Goal: Task Accomplishment & Management: Manage account settings

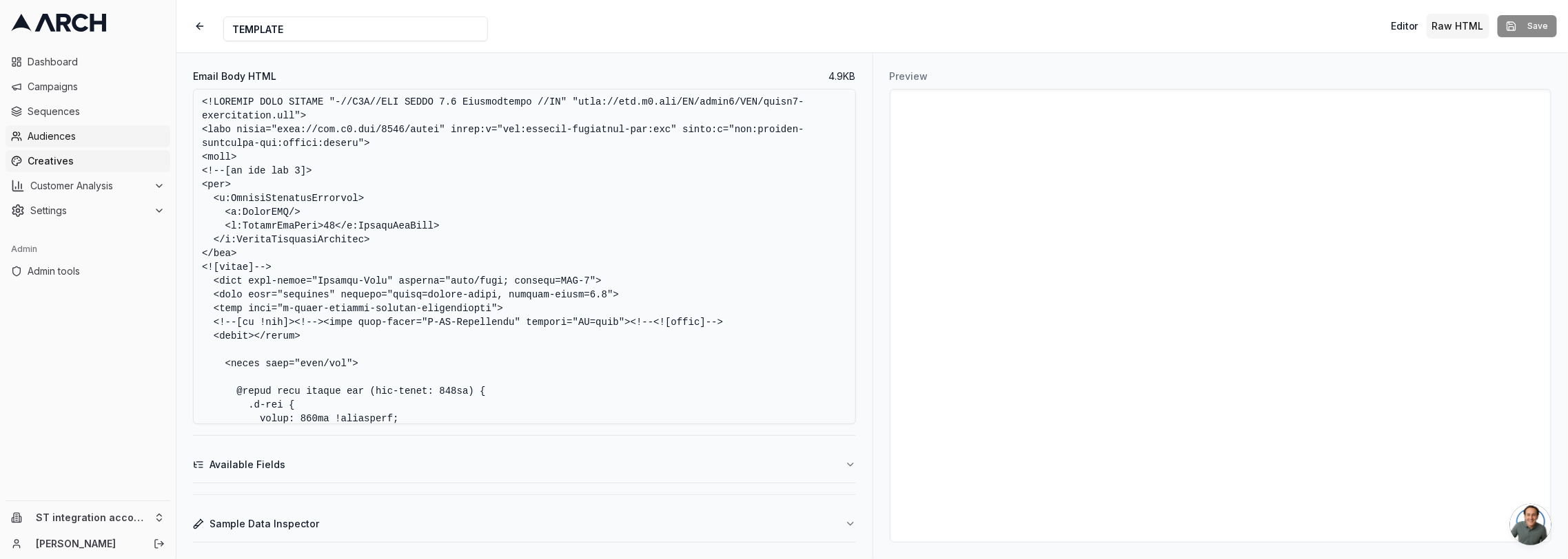
click at [91, 131] on span "Audiences" at bounding box center [96, 136] width 137 height 14
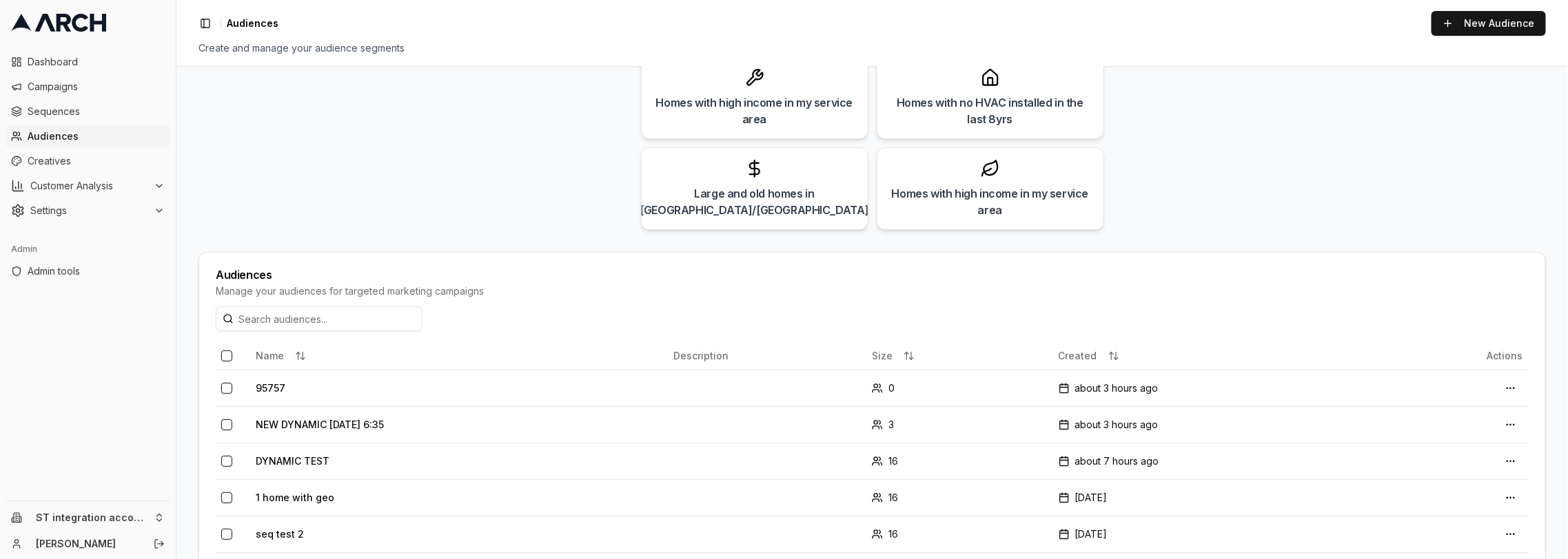
scroll to position [142, 0]
click at [274, 383] on td "95757" at bounding box center [459, 385] width 418 height 37
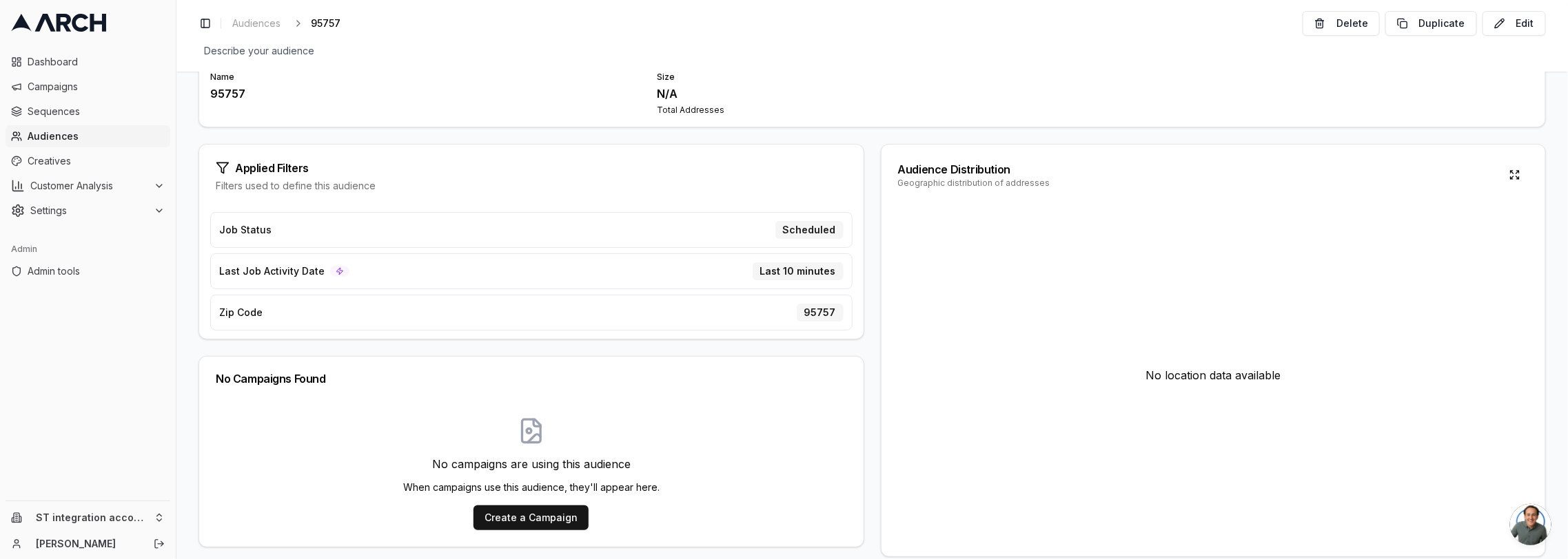
scroll to position [82, 0]
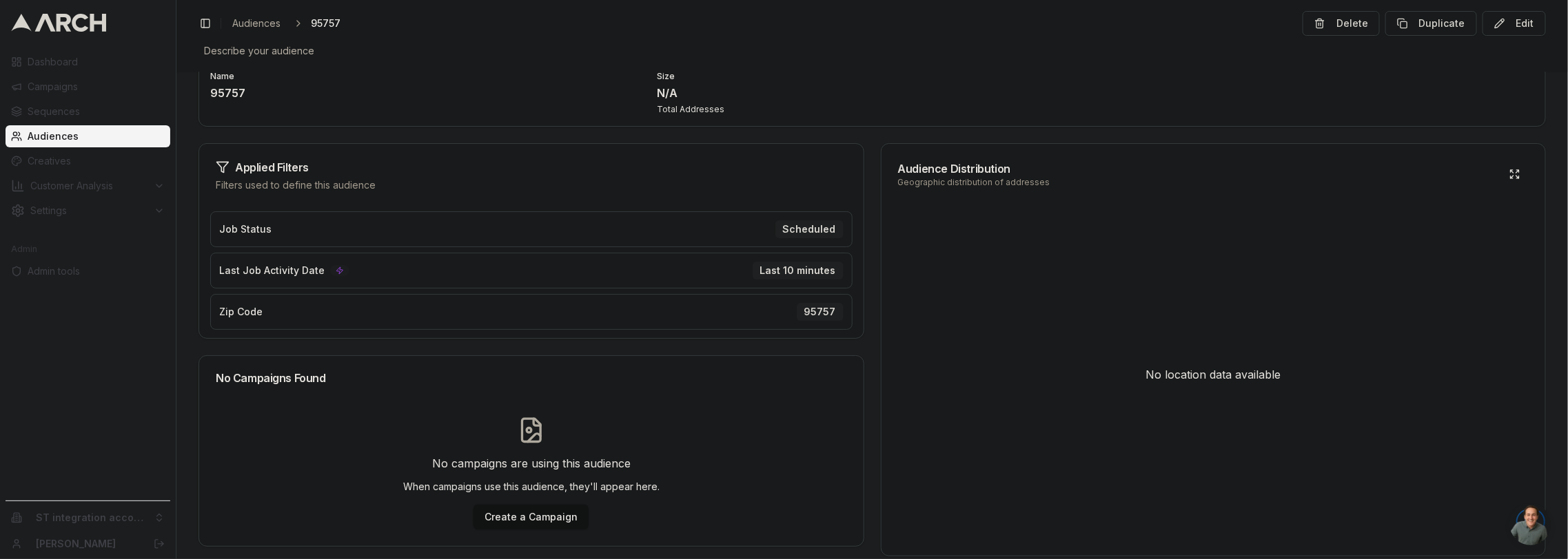
click at [265, 131] on div "Audience Overview Name 95757 Size N/A Total Addresses Applied Filters Filters u…" at bounding box center [872, 316] width 1392 height 488
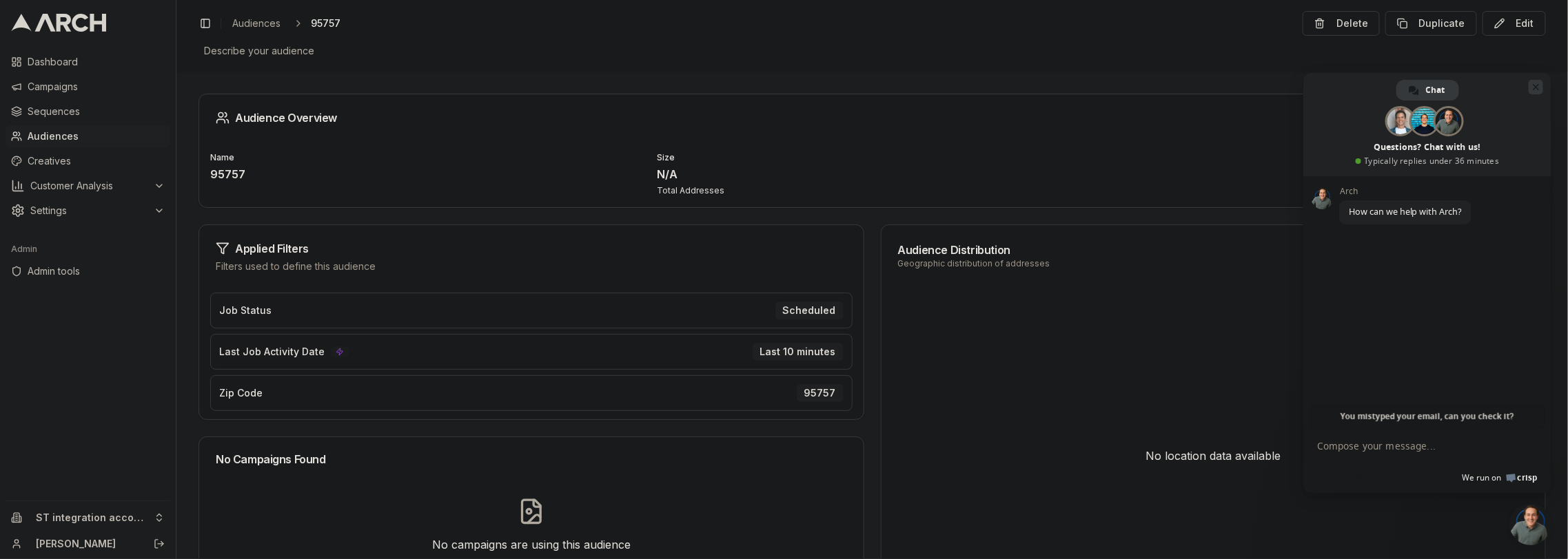
click at [1531, 86] on span "Close chat" at bounding box center [1536, 87] width 15 height 15
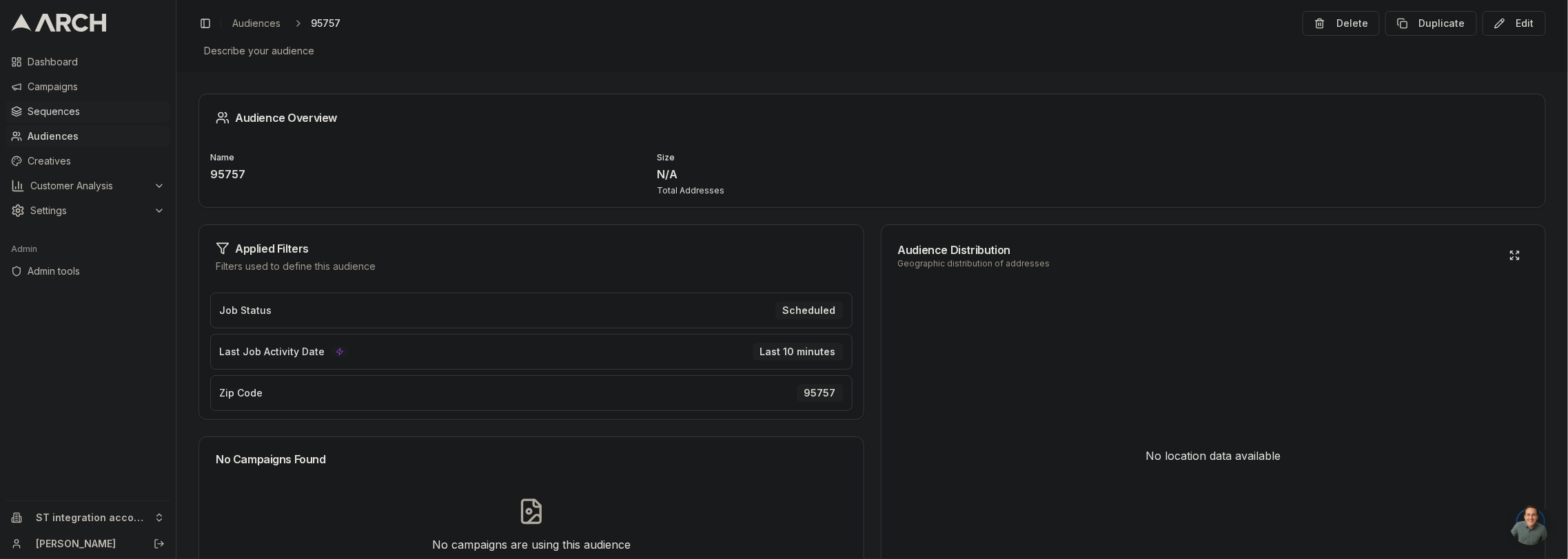
click at [78, 118] on span "Sequences" at bounding box center [96, 111] width 137 height 14
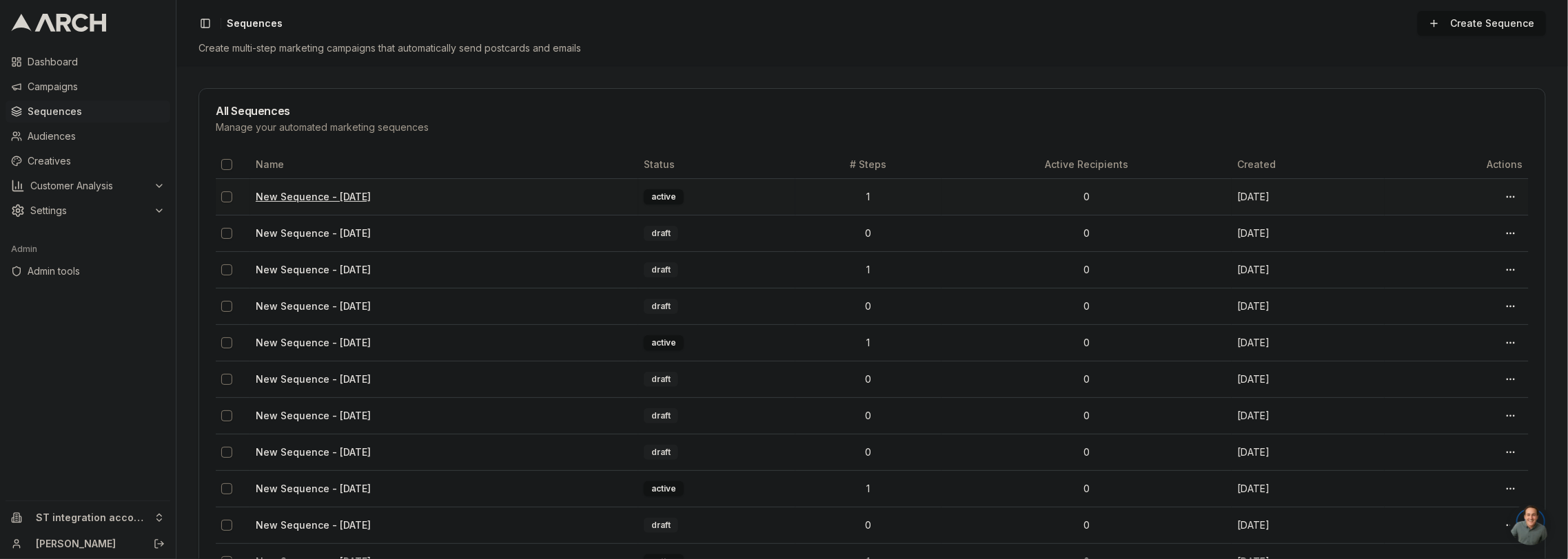
click at [299, 193] on link "New Sequence - Aug 21, 2025" at bounding box center [313, 197] width 115 height 11
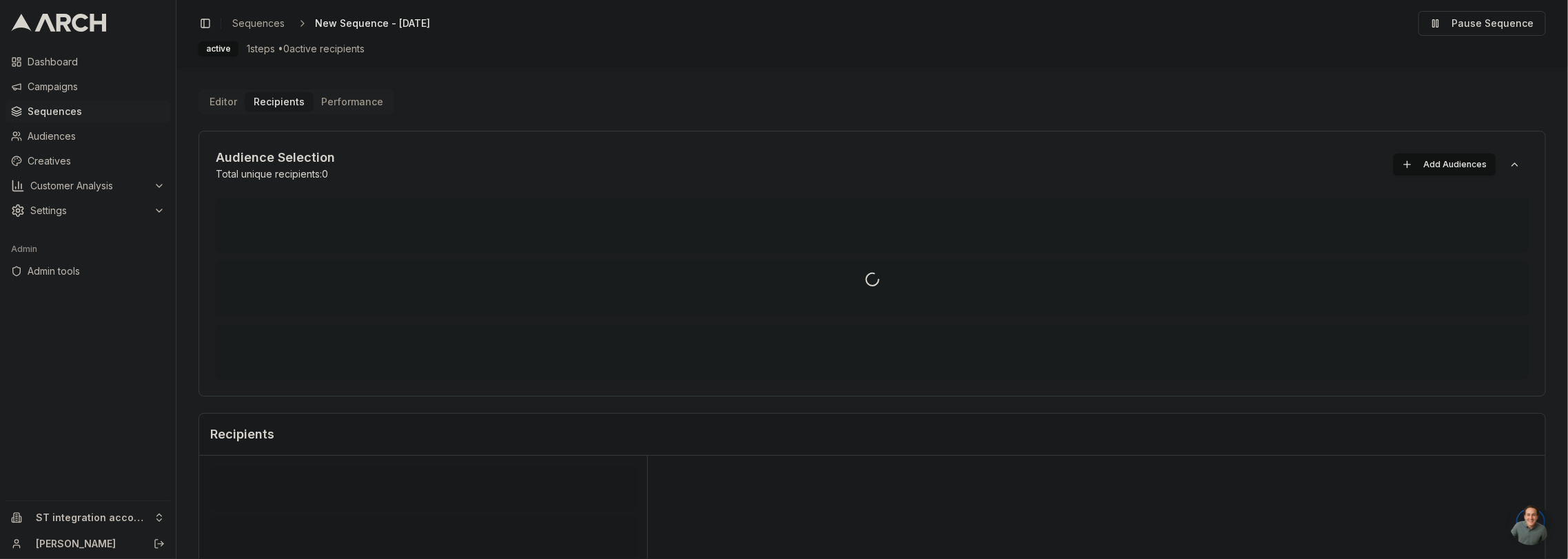
click at [269, 107] on div "Editor Recipients Performance Audience Selection Total unique recipients: 0 Add…" at bounding box center [872, 480] width 1348 height 780
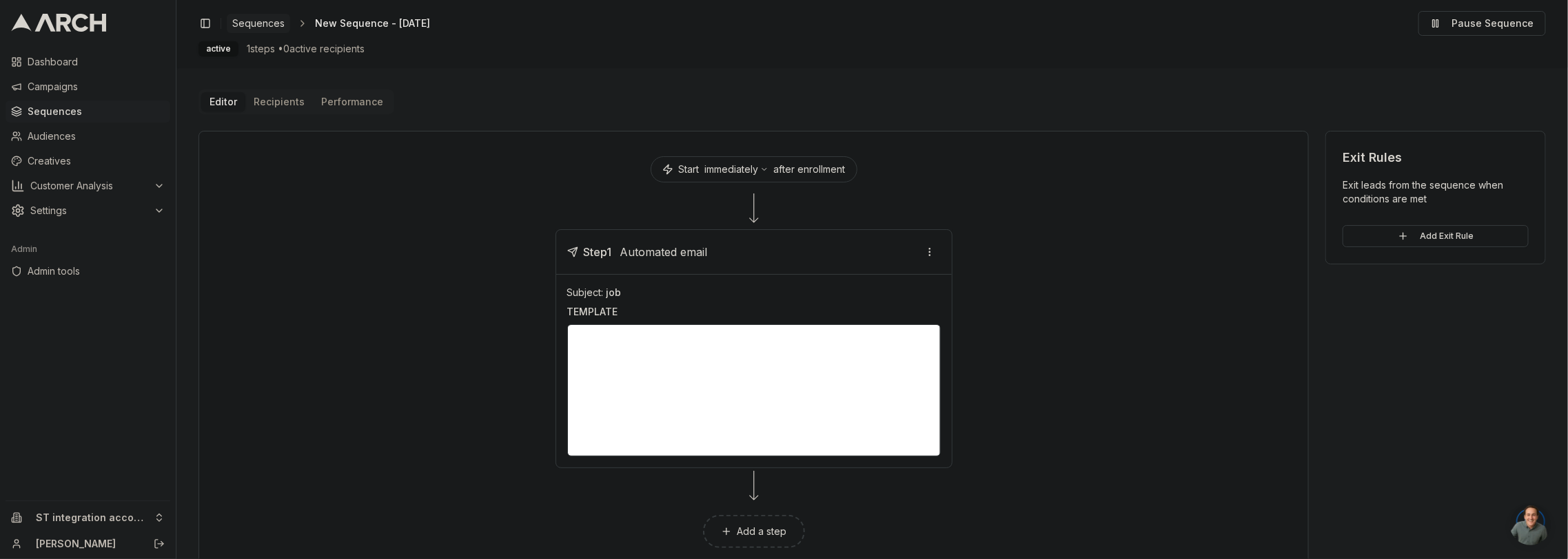
click at [275, 24] on span "Sequences" at bounding box center [258, 23] width 52 height 14
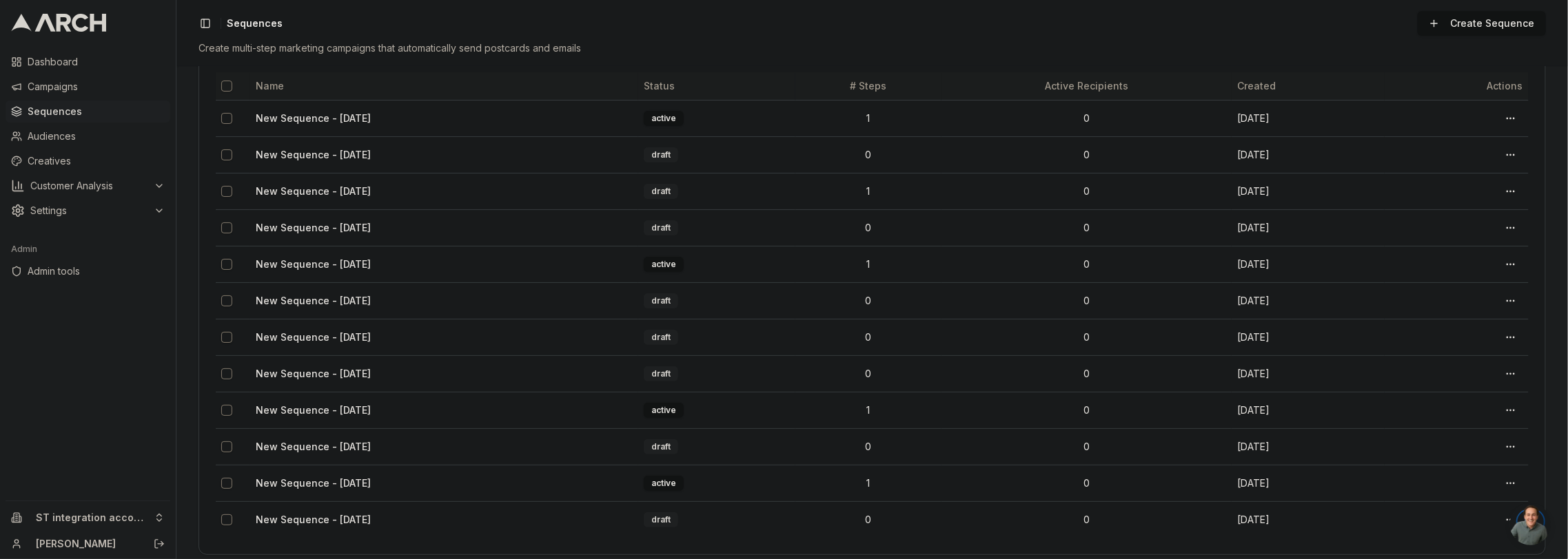
scroll to position [91, 0]
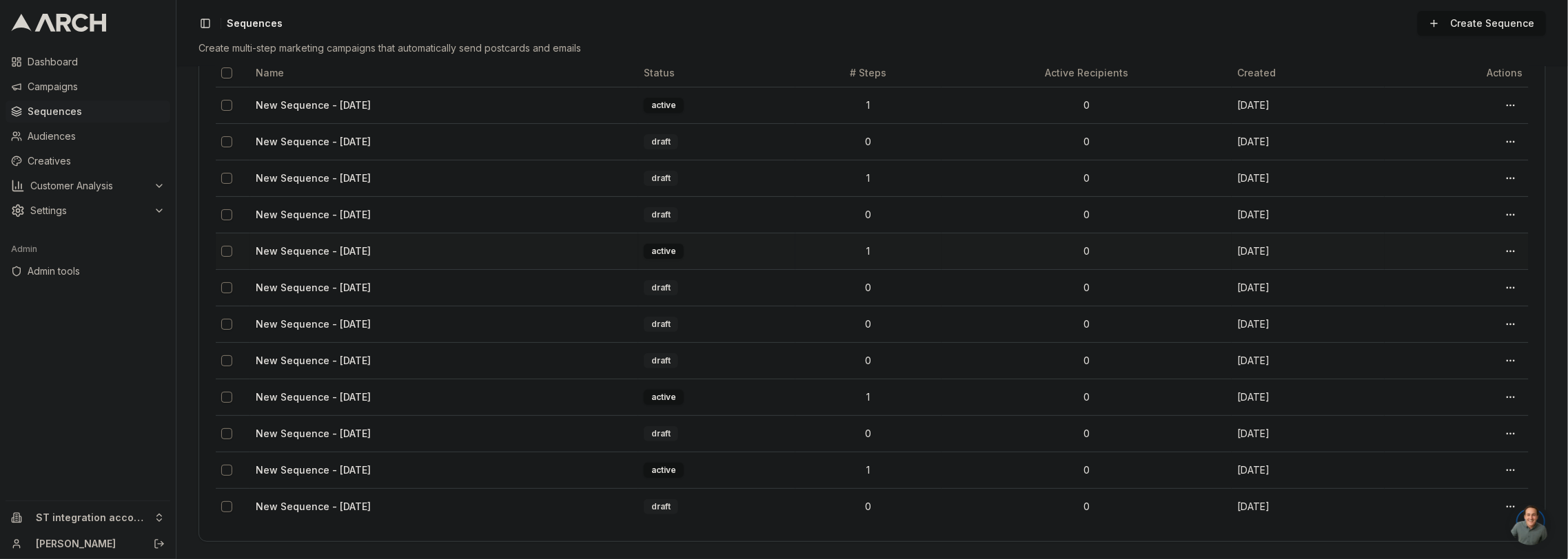
click at [523, 235] on td "New Sequence - Aug 21, 2025" at bounding box center [443, 251] width 388 height 37
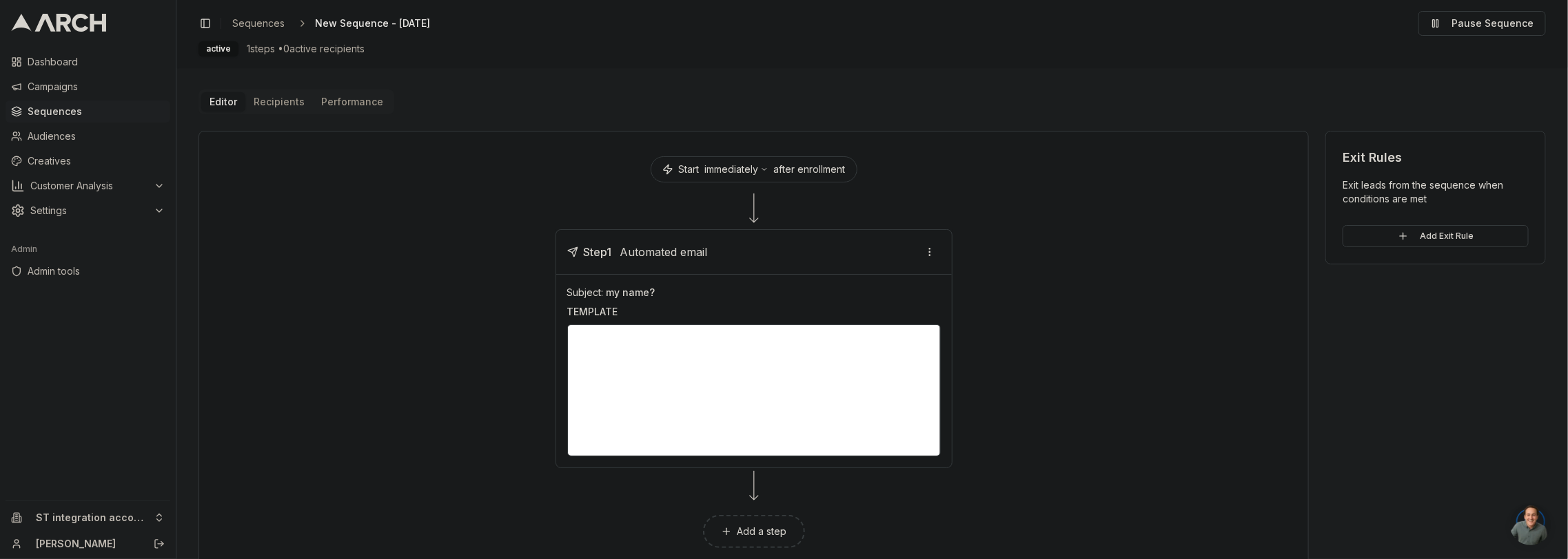
click at [271, 91] on div "Editor Recipients Performance" at bounding box center [296, 102] width 196 height 24
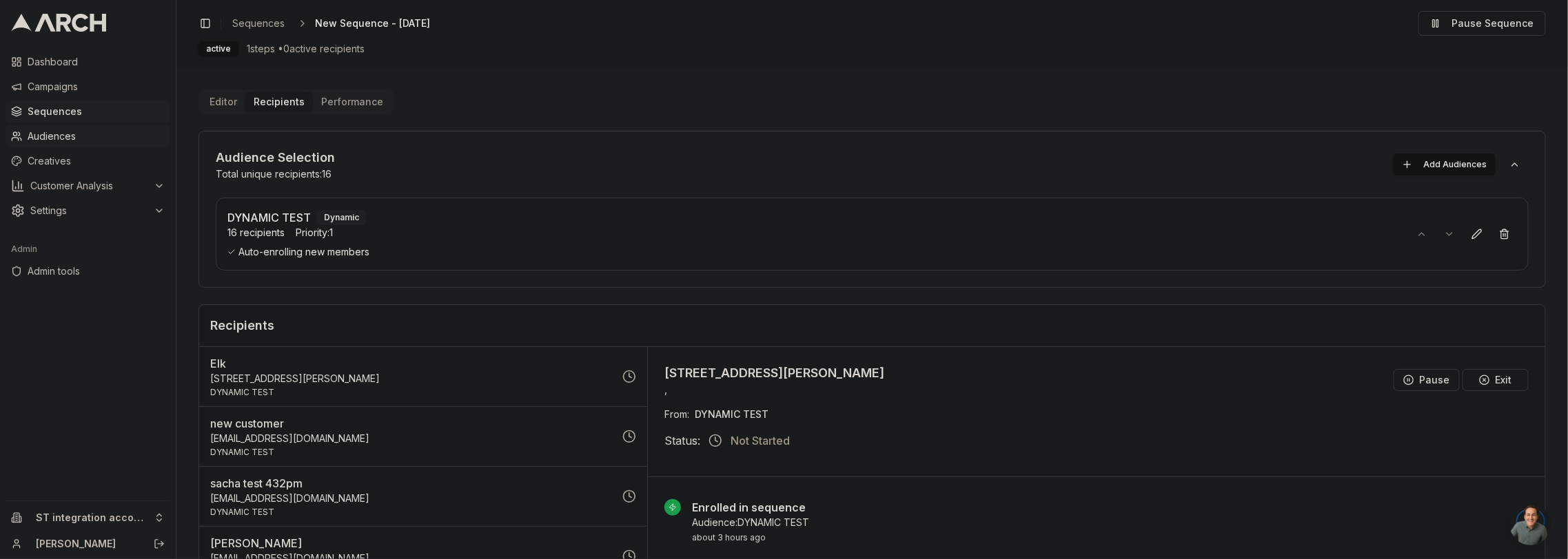
click at [90, 131] on span "Audiences" at bounding box center [96, 136] width 137 height 14
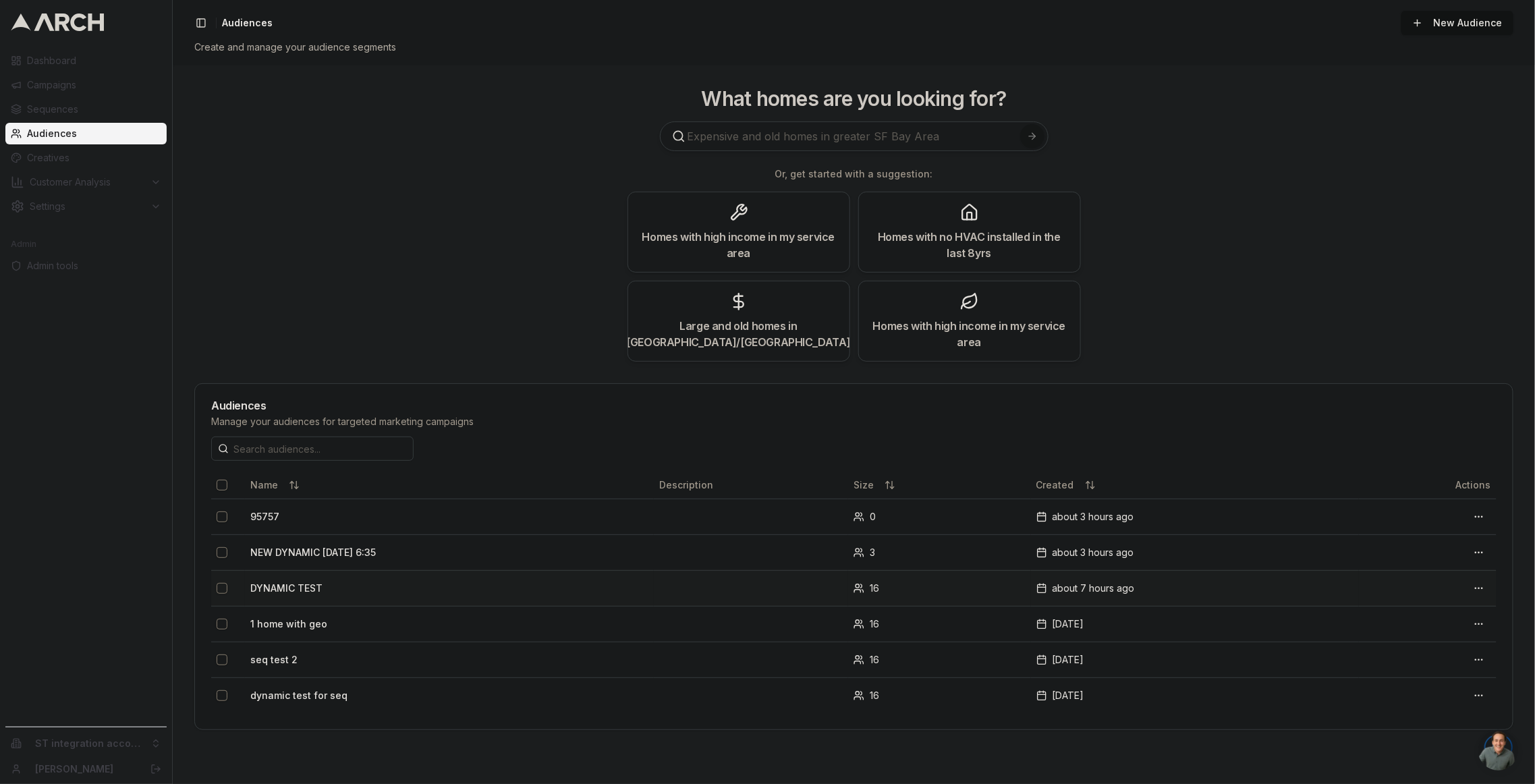
click at [314, 547] on td "DYNAMIC TEST" at bounding box center [449, 587] width 409 height 36
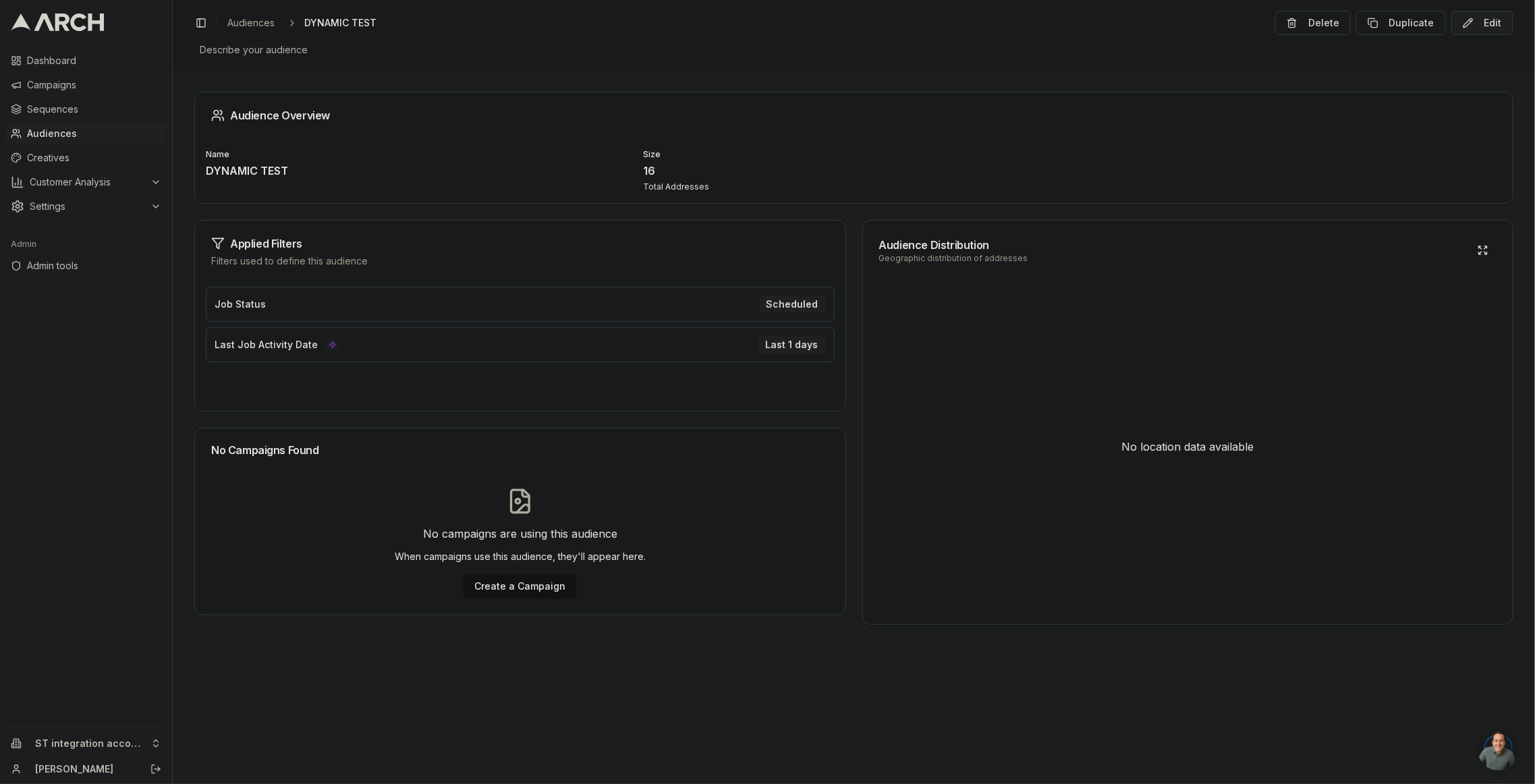
click at [1465, 25] on button "Edit" at bounding box center [1483, 23] width 62 height 24
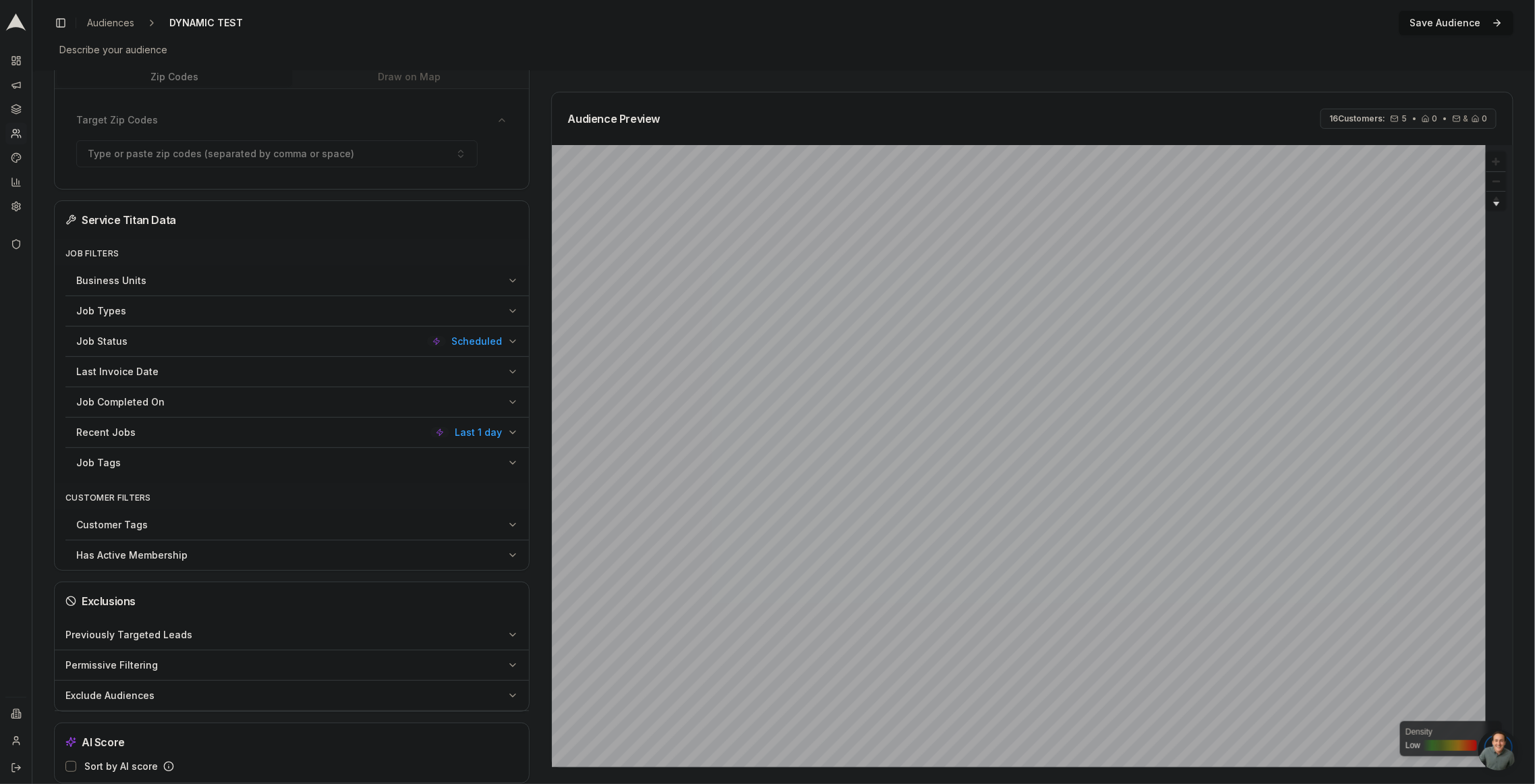
scroll to position [217, 0]
click at [372, 421] on div "Recent Jobs Last 1 day" at bounding box center [289, 428] width 426 height 14
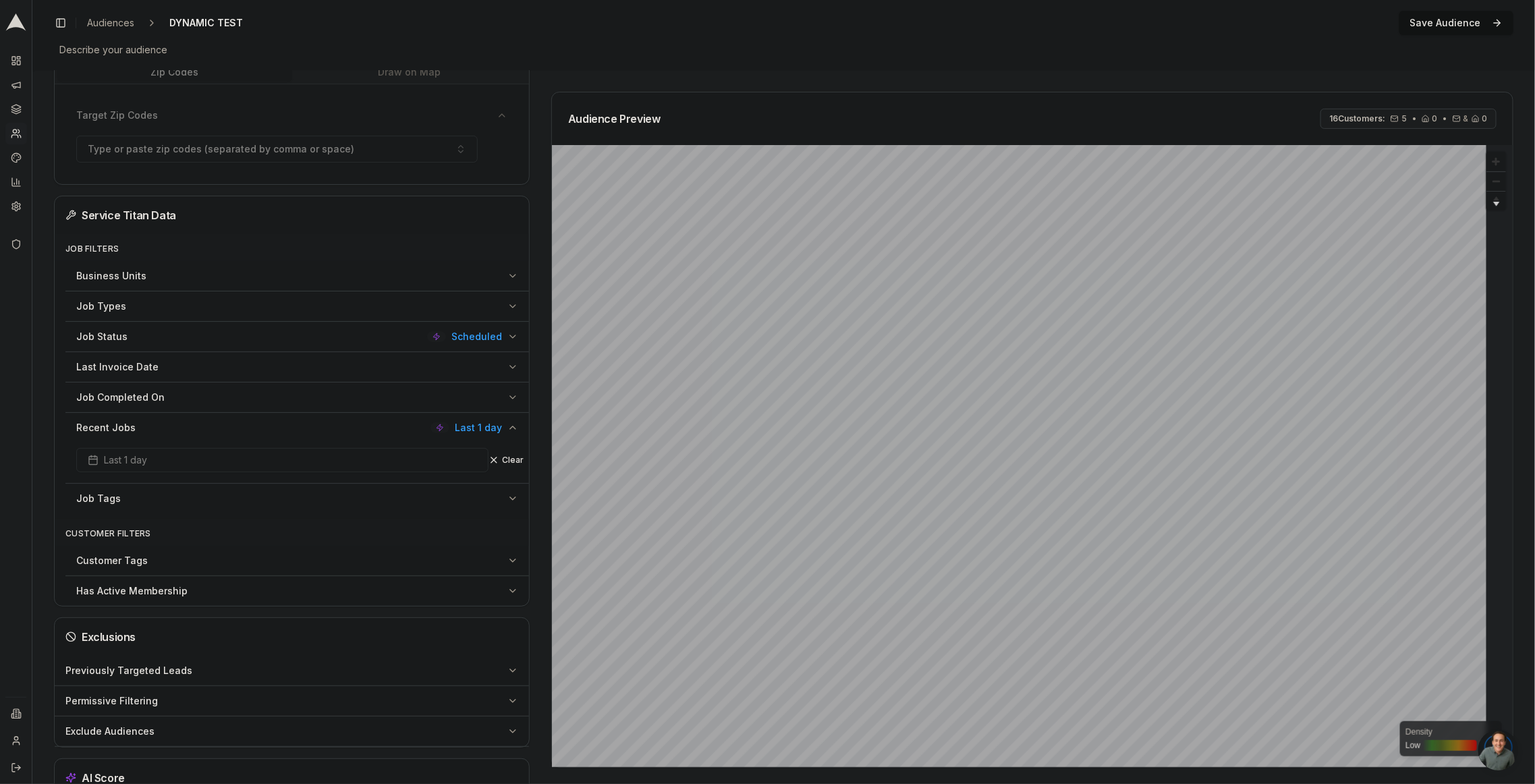
click at [334, 456] on div "Last 1 day" at bounding box center [282, 460] width 413 height 24
click at [124, 454] on div "Last 1 day" at bounding box center [282, 460] width 413 height 24
click at [205, 335] on div "Job Status Scheduled" at bounding box center [289, 336] width 426 height 14
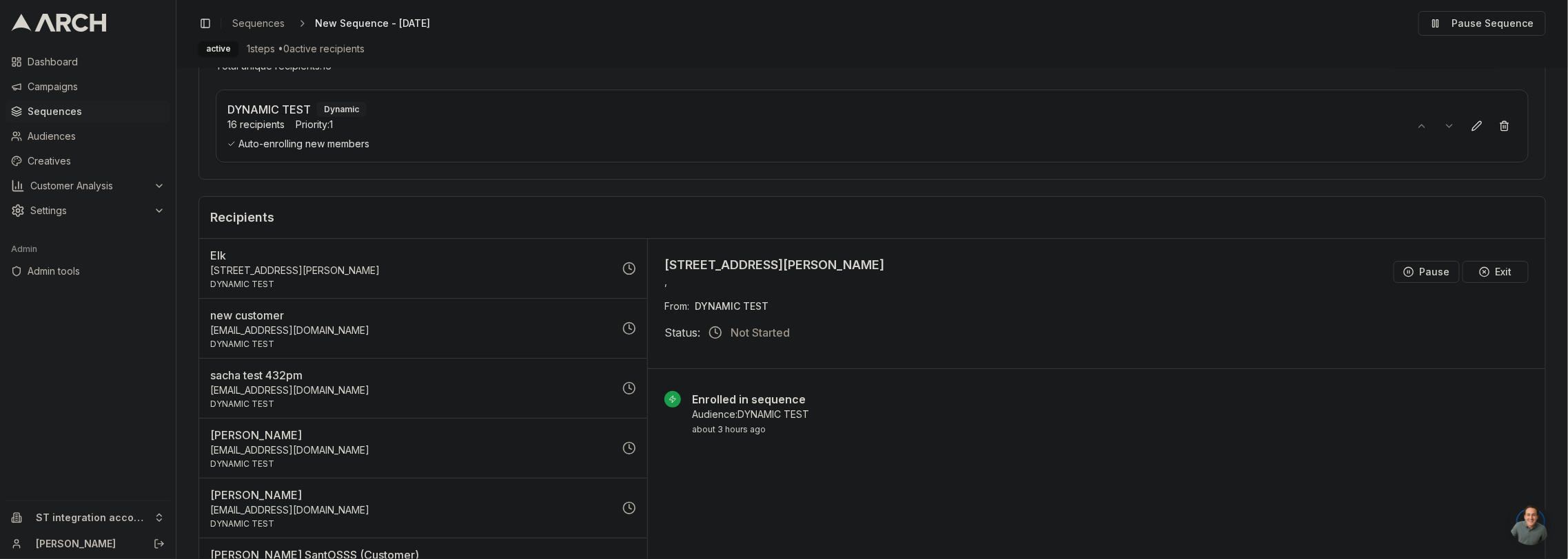
scroll to position [220, 0]
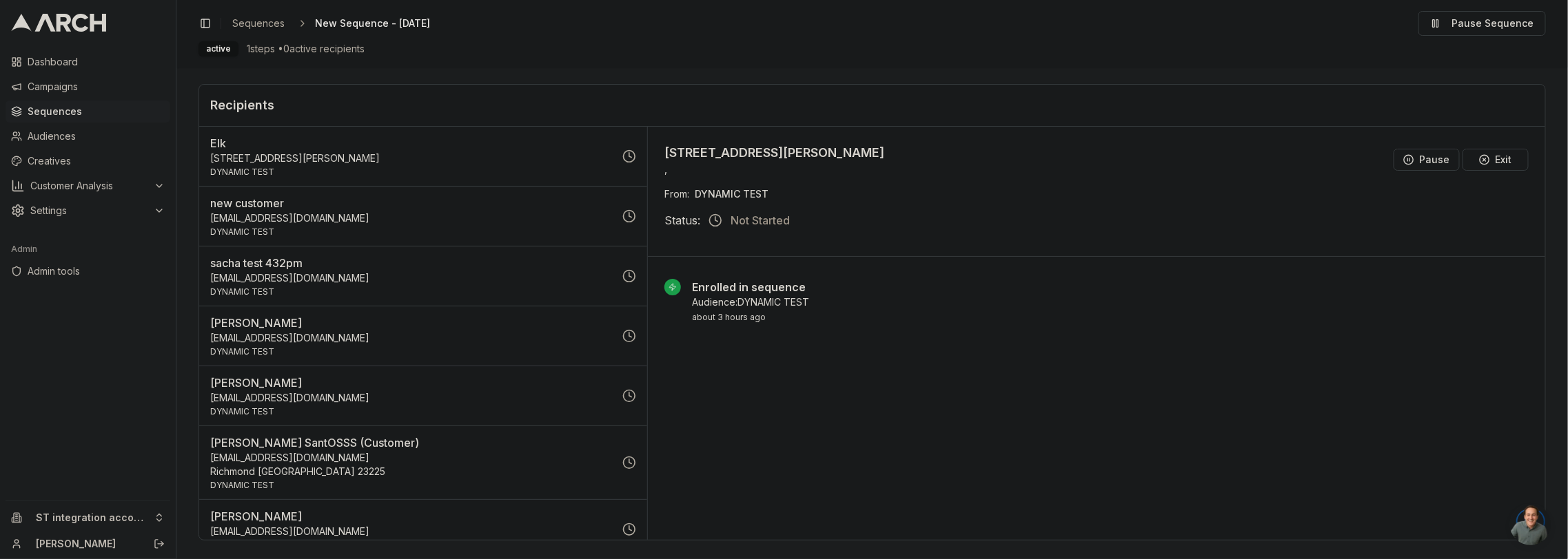
click at [306, 323] on p "[PERSON_NAME]" at bounding box center [412, 323] width 404 height 16
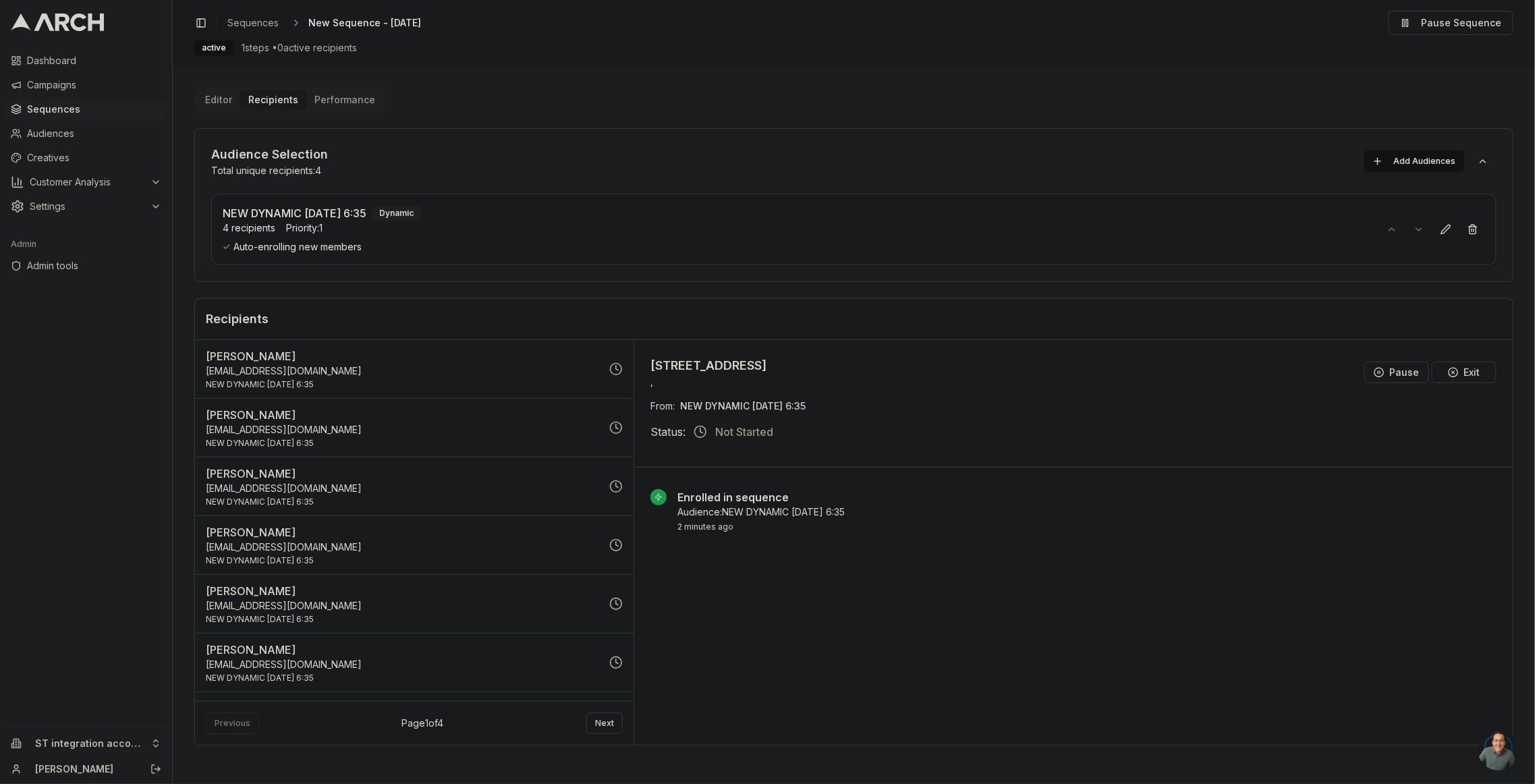
click at [479, 365] on p "[EMAIL_ADDRESS][DOMAIN_NAME]" at bounding box center [403, 371] width 396 height 14
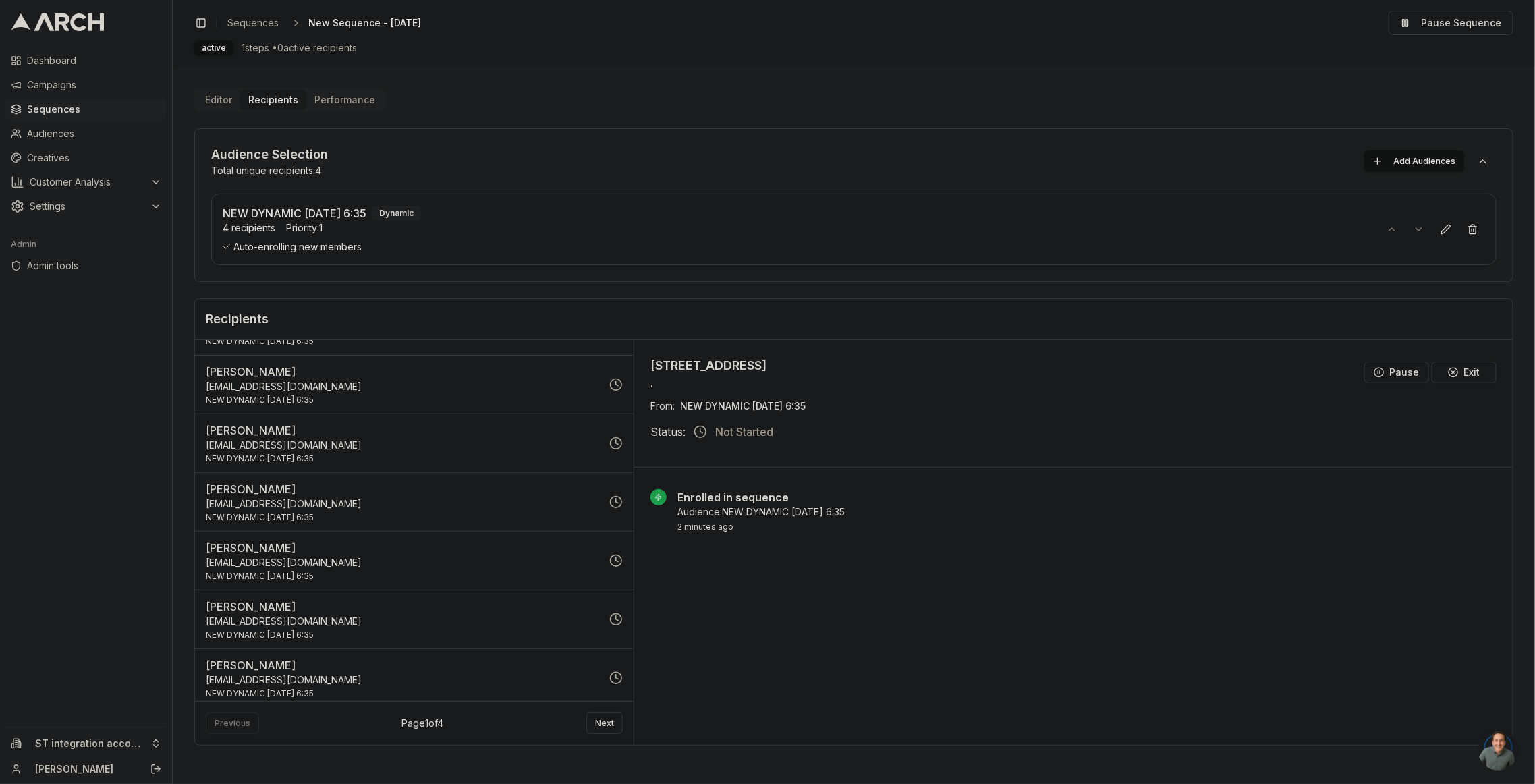
scroll to position [2338, 0]
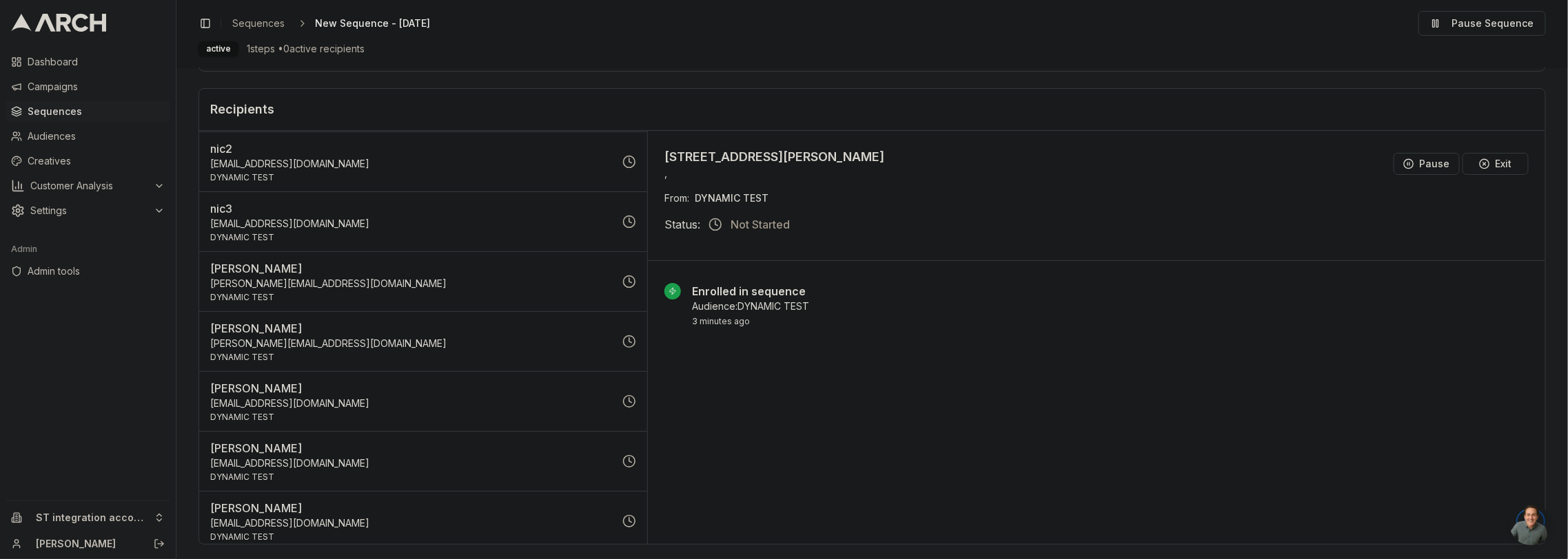
scroll to position [220, 0]
click at [421, 273] on p "[PERSON_NAME][EMAIL_ADDRESS][DOMAIN_NAME]" at bounding box center [412, 279] width 404 height 14
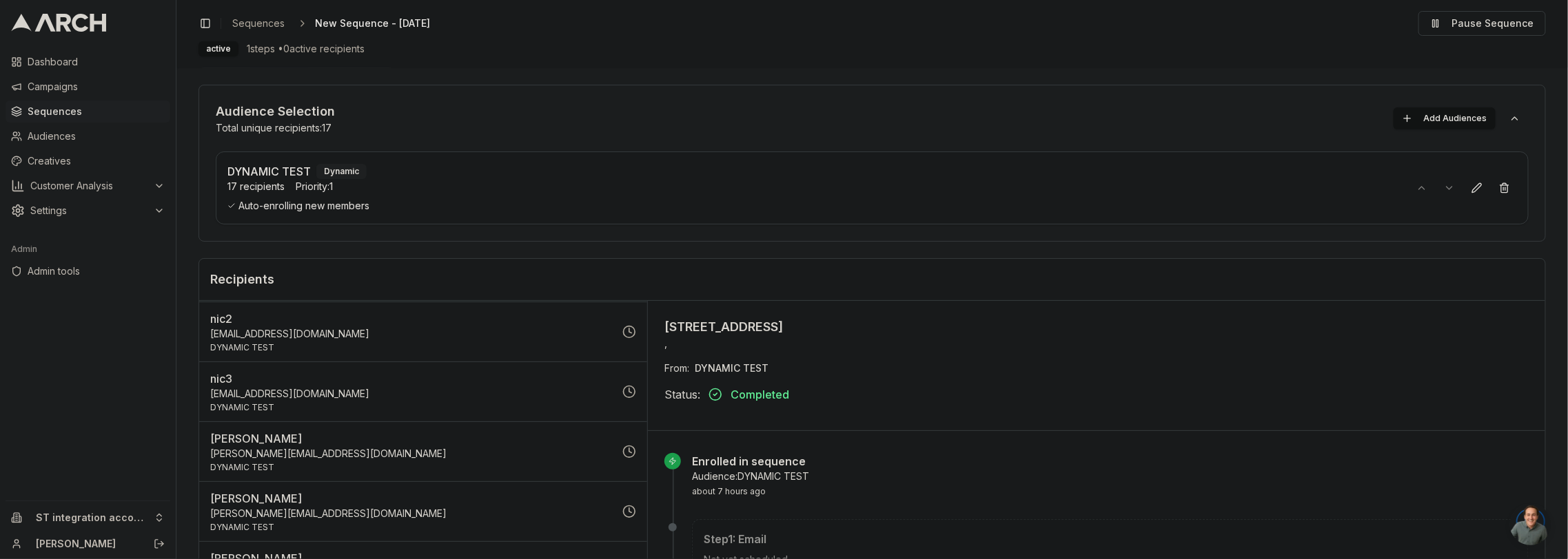
scroll to position [42, 0]
